Goal: Go to known website: Access a specific website the user already knows

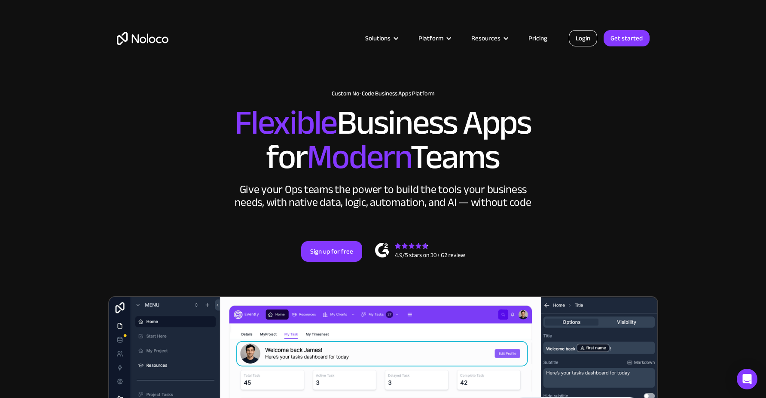
click at [592, 35] on link "Login" at bounding box center [583, 38] width 28 height 16
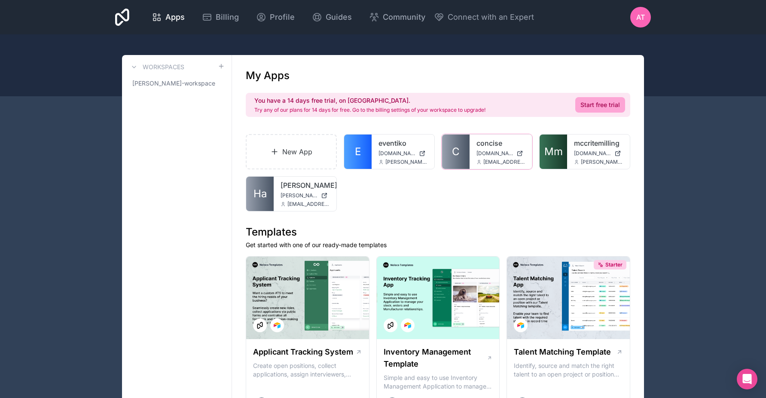
click at [485, 145] on link "concise" at bounding box center [500, 143] width 49 height 10
click at [488, 144] on link "concise" at bounding box center [500, 143] width 49 height 10
